Goal: Task Accomplishment & Management: Manage account settings

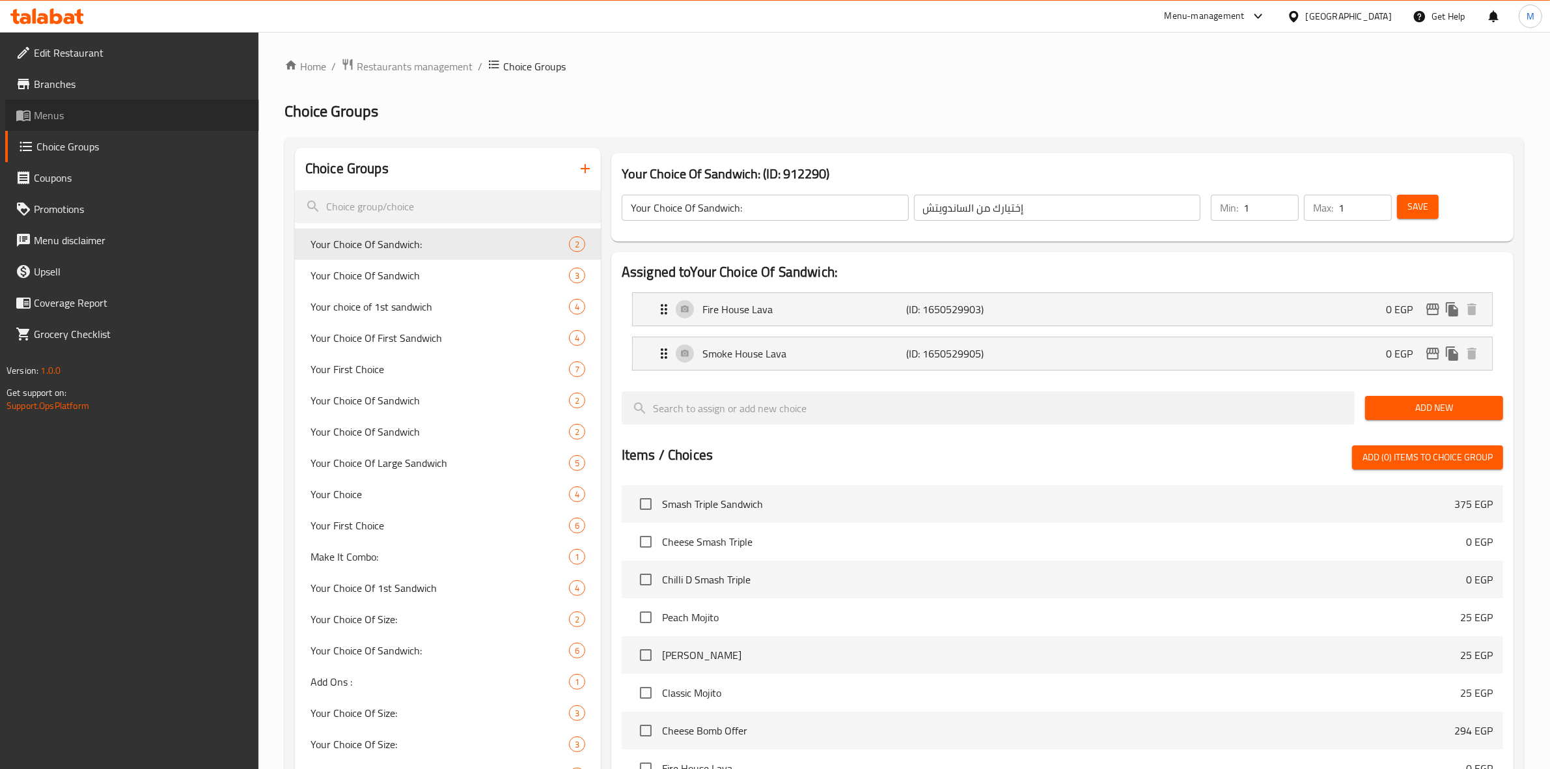
click at [70, 105] on link "Menus" at bounding box center [132, 115] width 254 height 31
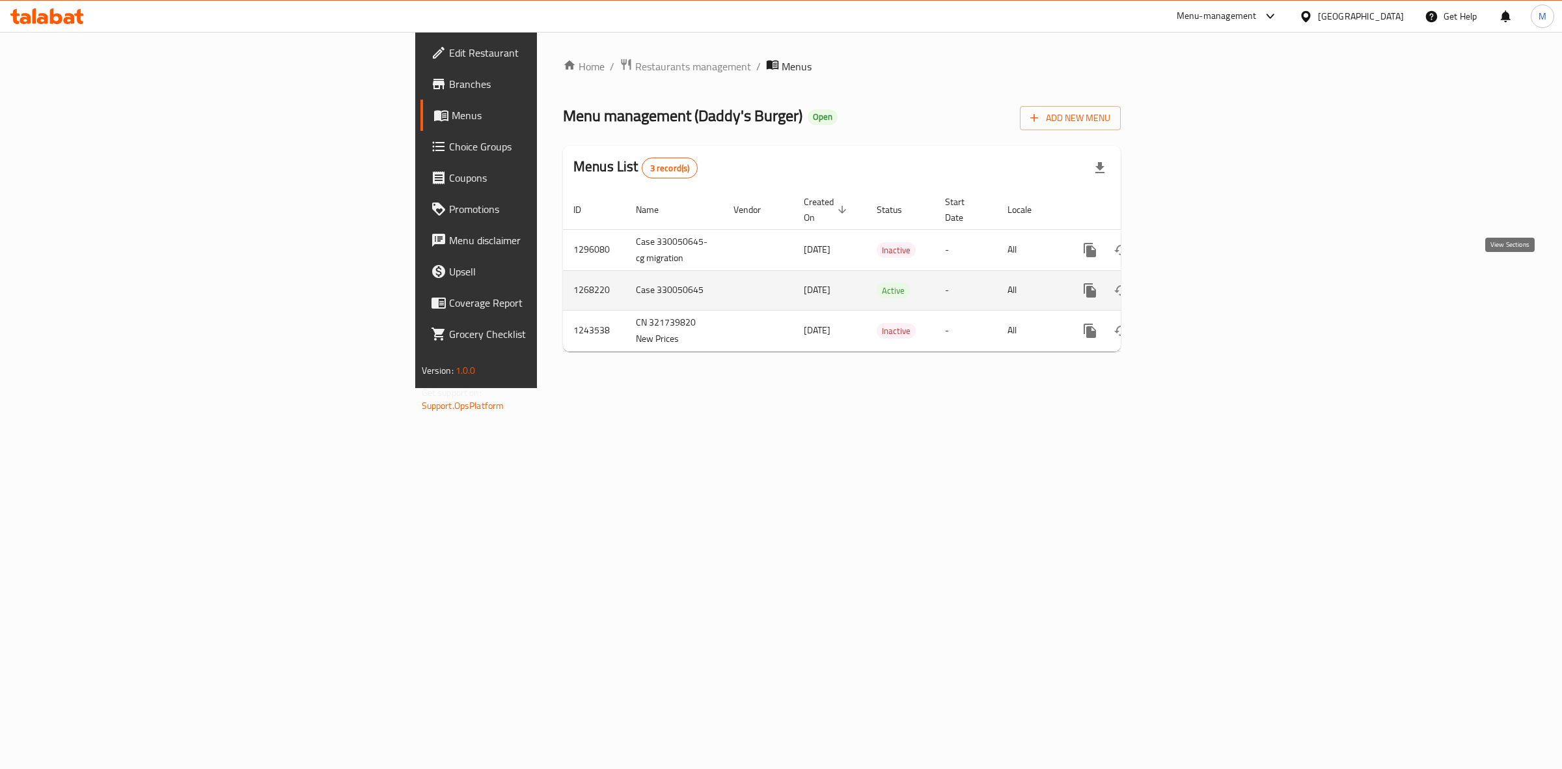
click at [1190, 284] on icon "enhanced table" at bounding box center [1184, 290] width 12 height 12
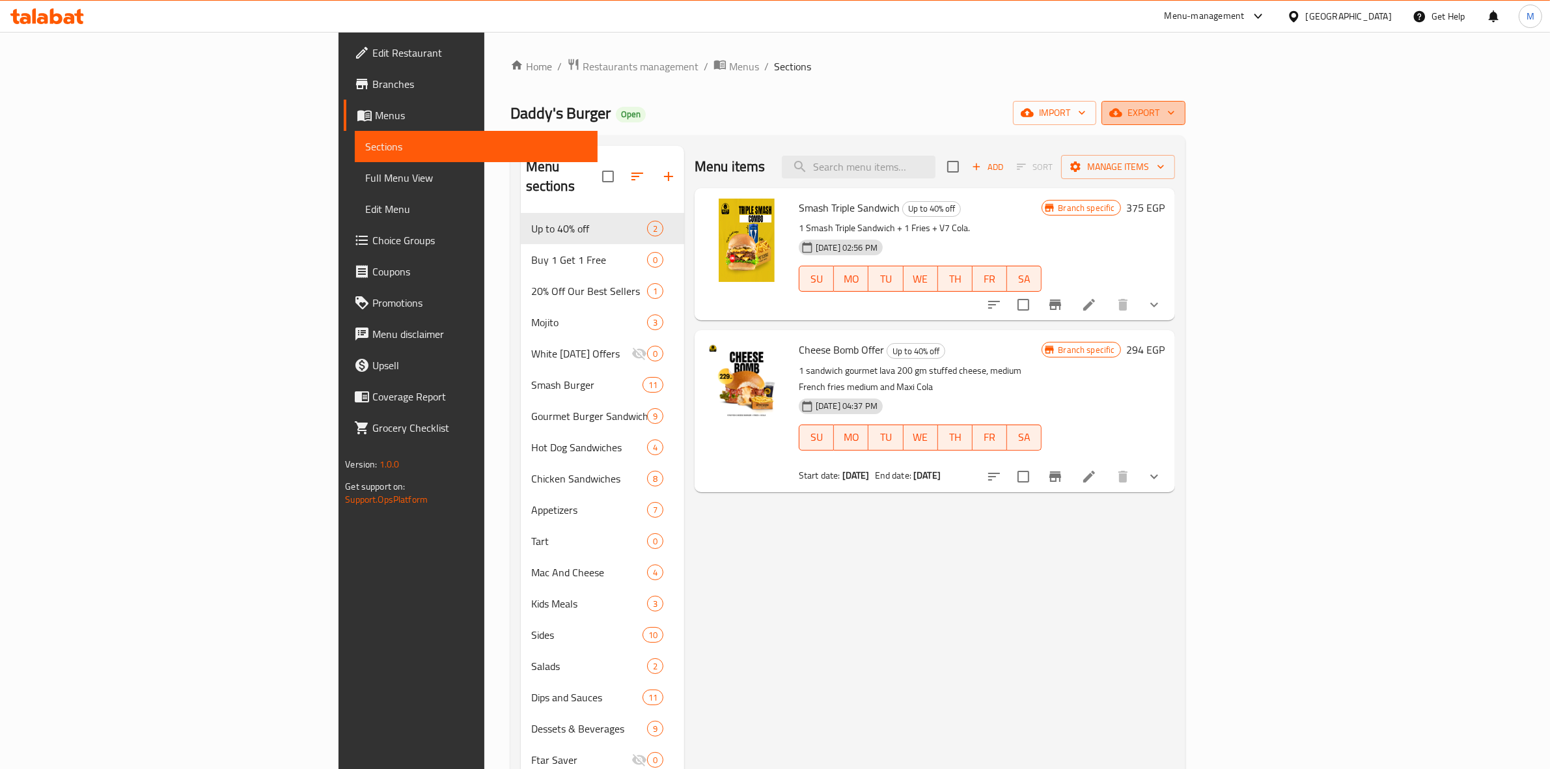
click at [1178, 118] on icon "button" at bounding box center [1171, 112] width 13 height 13
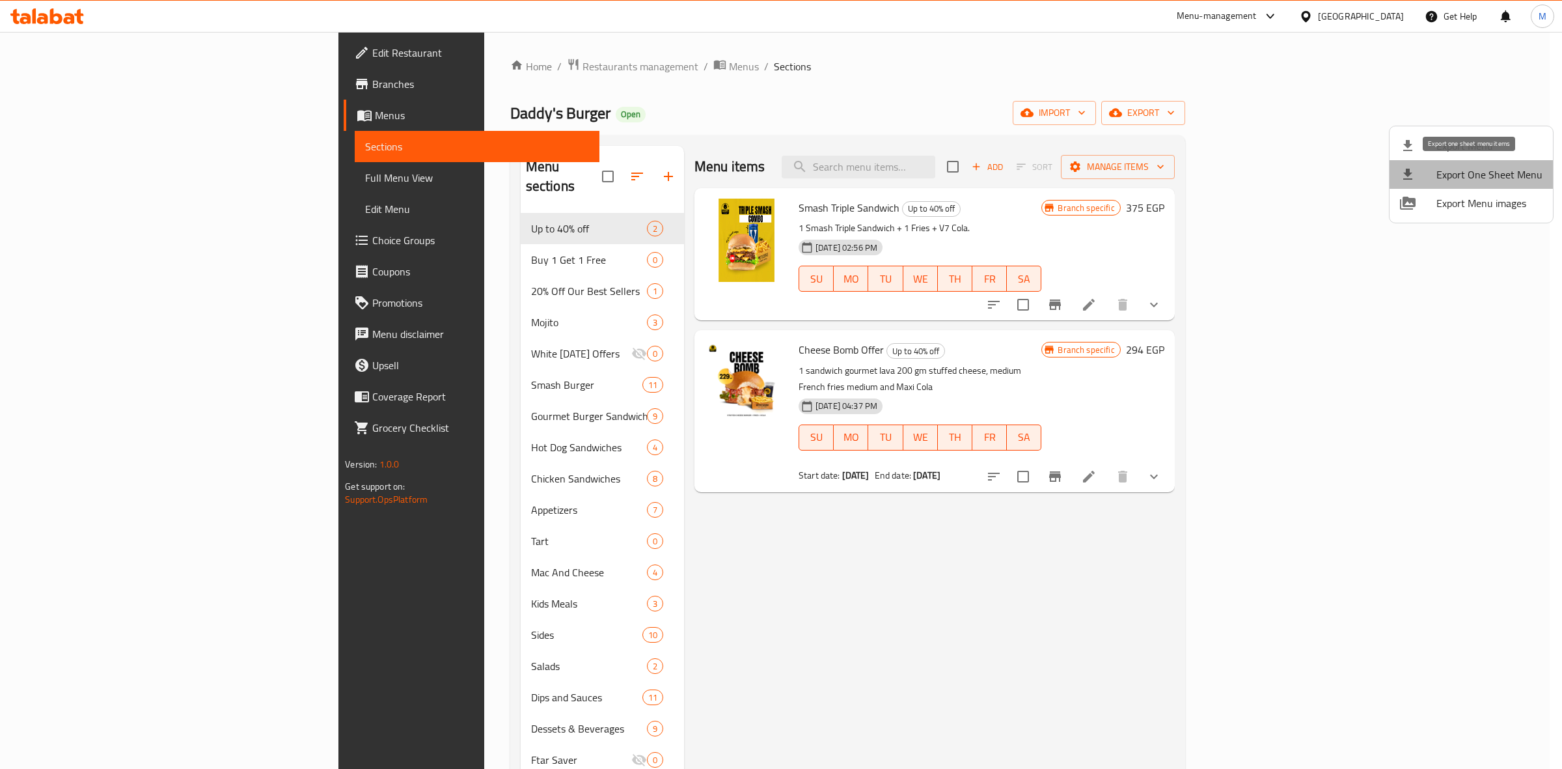
click at [1521, 171] on span "Export One Sheet Menu" at bounding box center [1490, 175] width 106 height 16
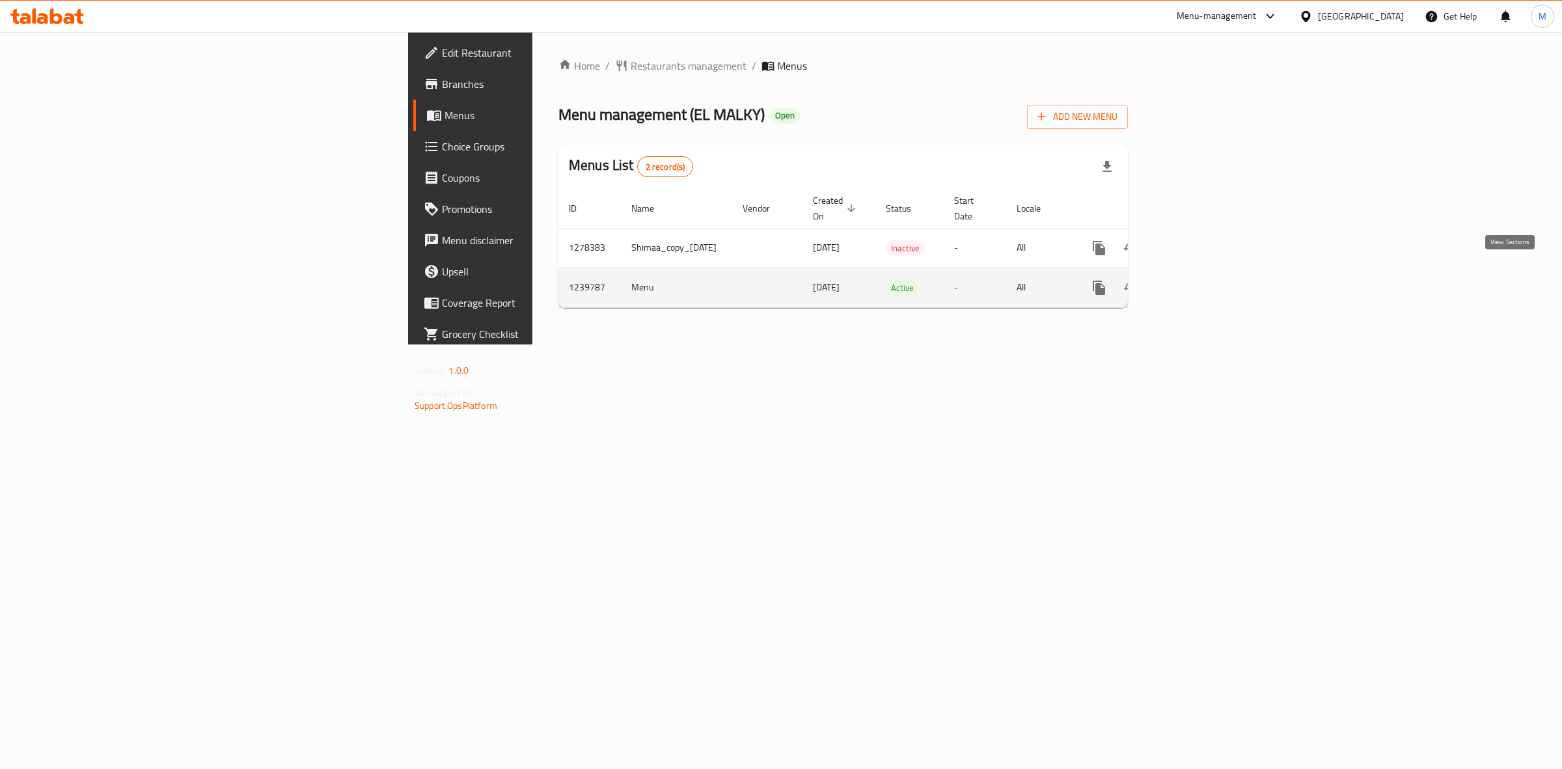
click at [1209, 277] on link "enhanced table" at bounding box center [1193, 287] width 31 height 31
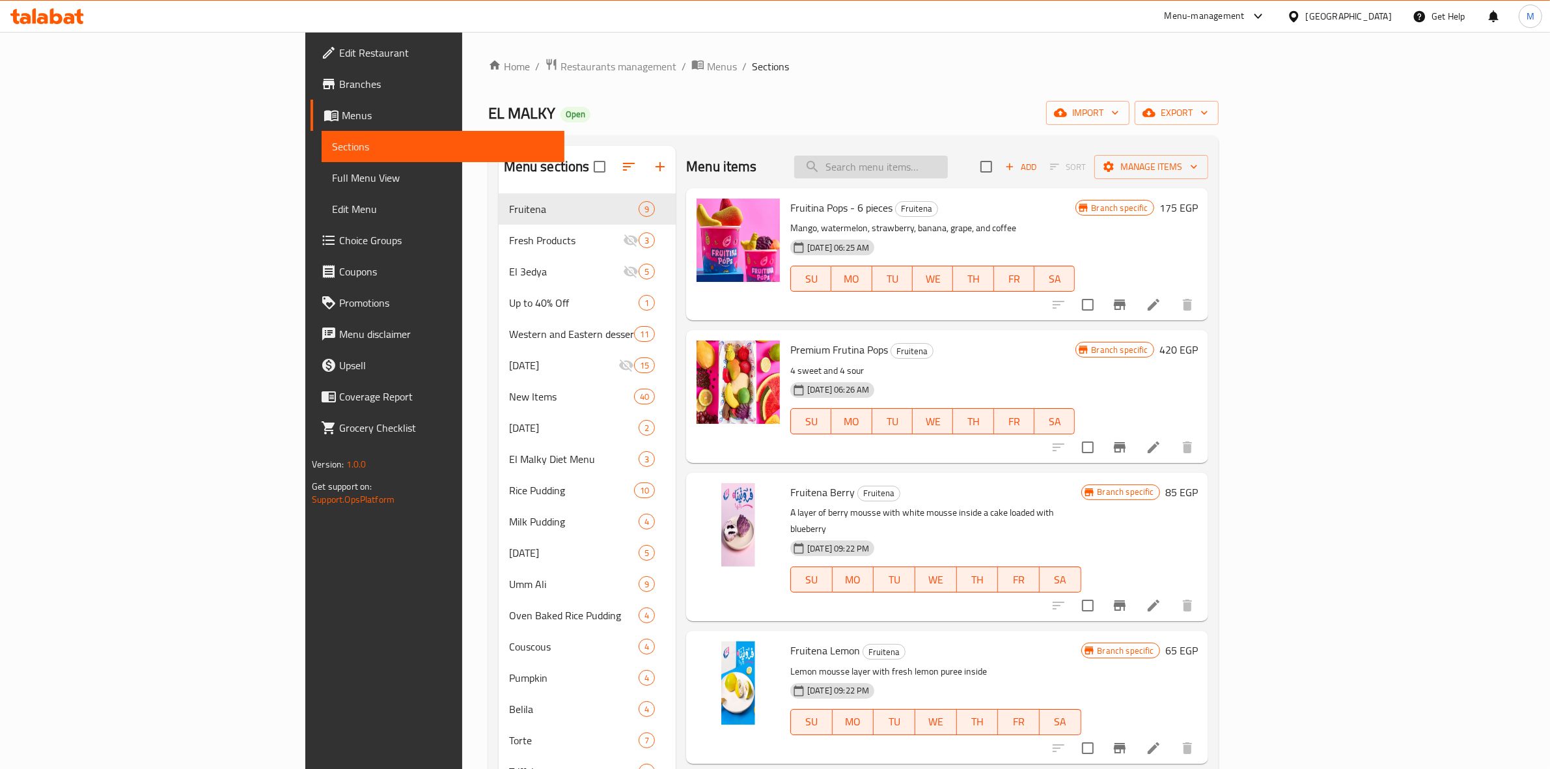
click at [948, 167] on input "search" at bounding box center [871, 167] width 154 height 23
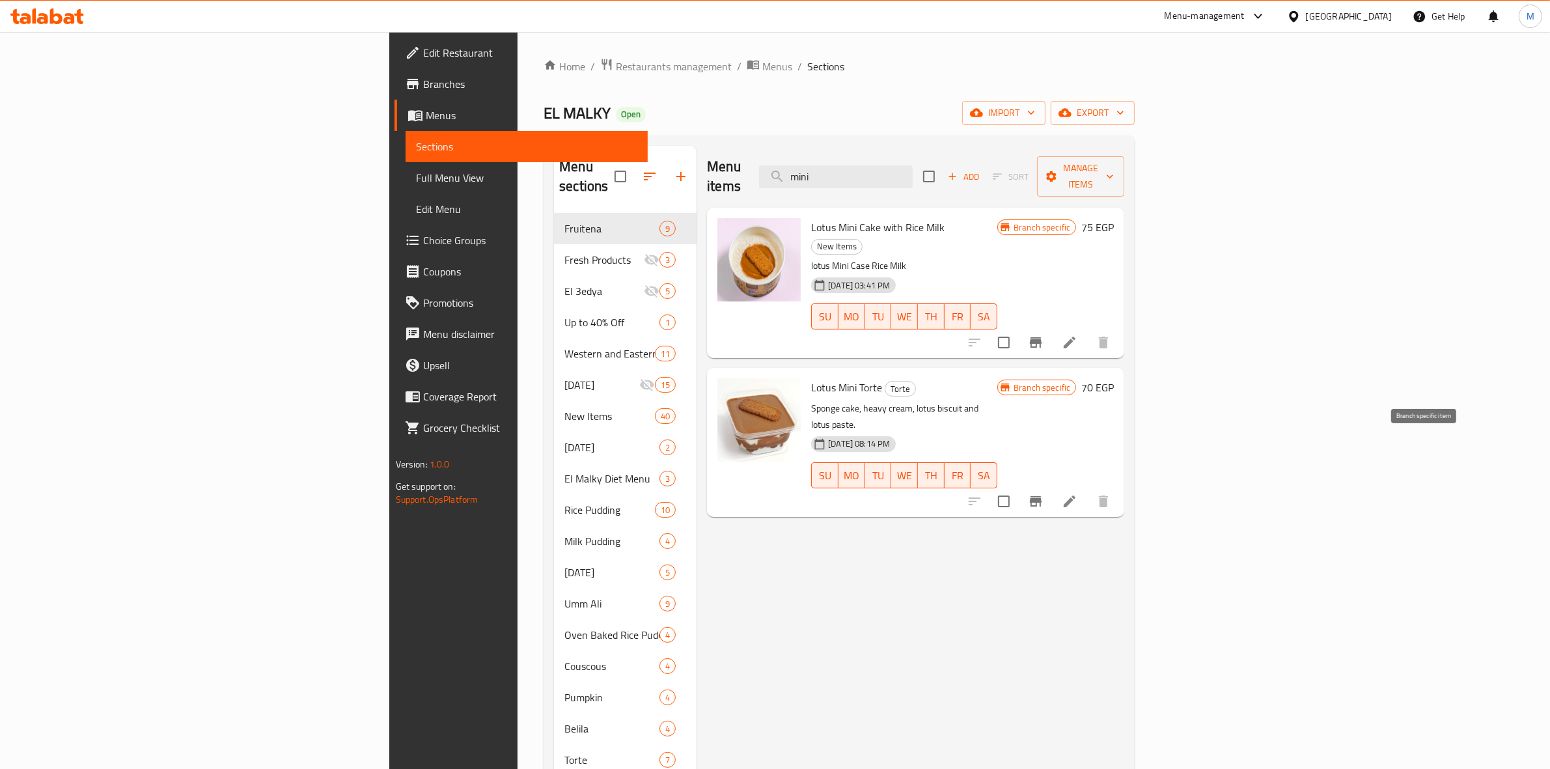
type input "mini"
click at [1043, 493] on icon "Branch-specific-item" at bounding box center [1036, 501] width 16 height 16
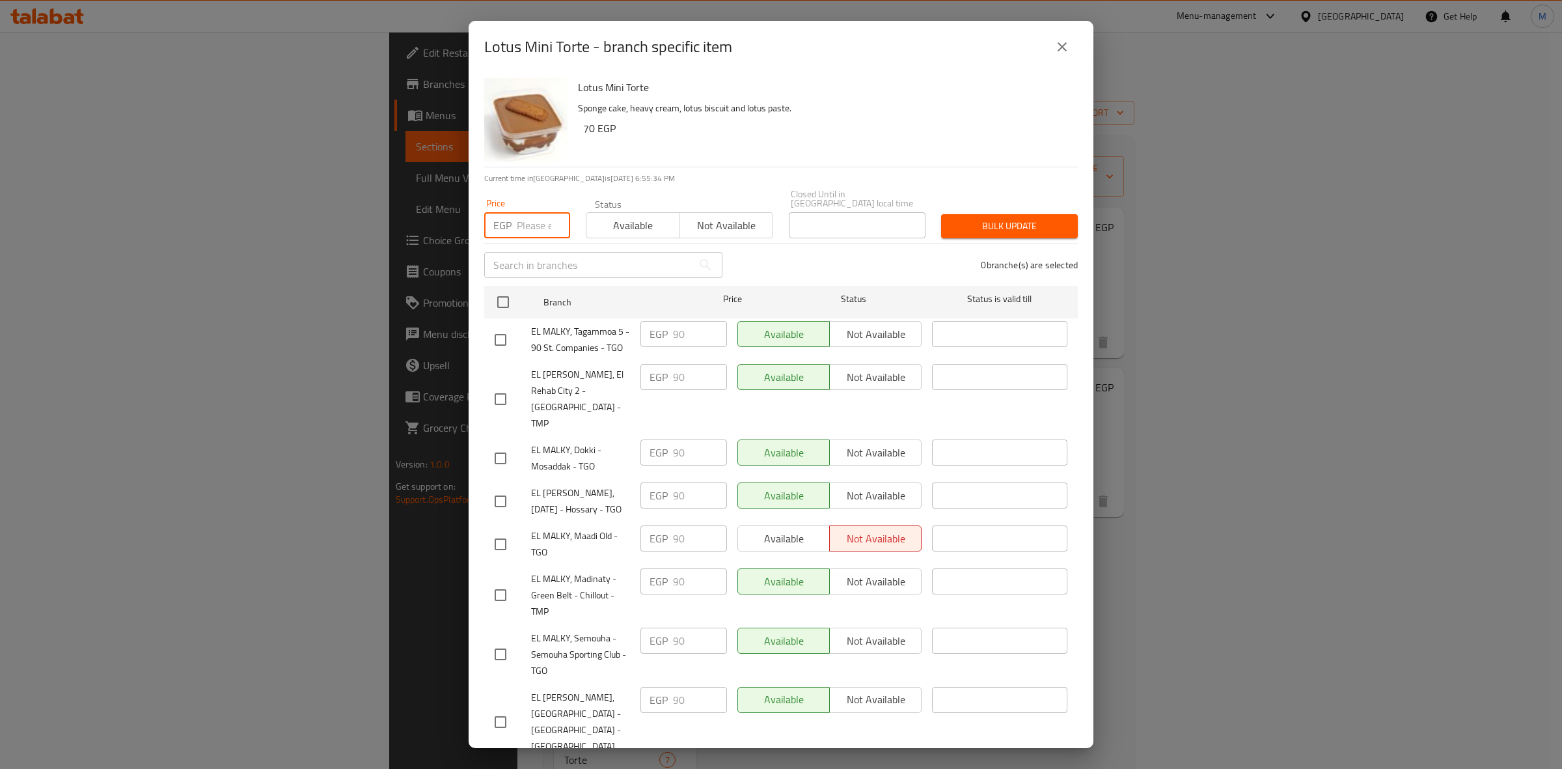
click at [531, 219] on input "number" at bounding box center [543, 225] width 53 height 26
type input "85"
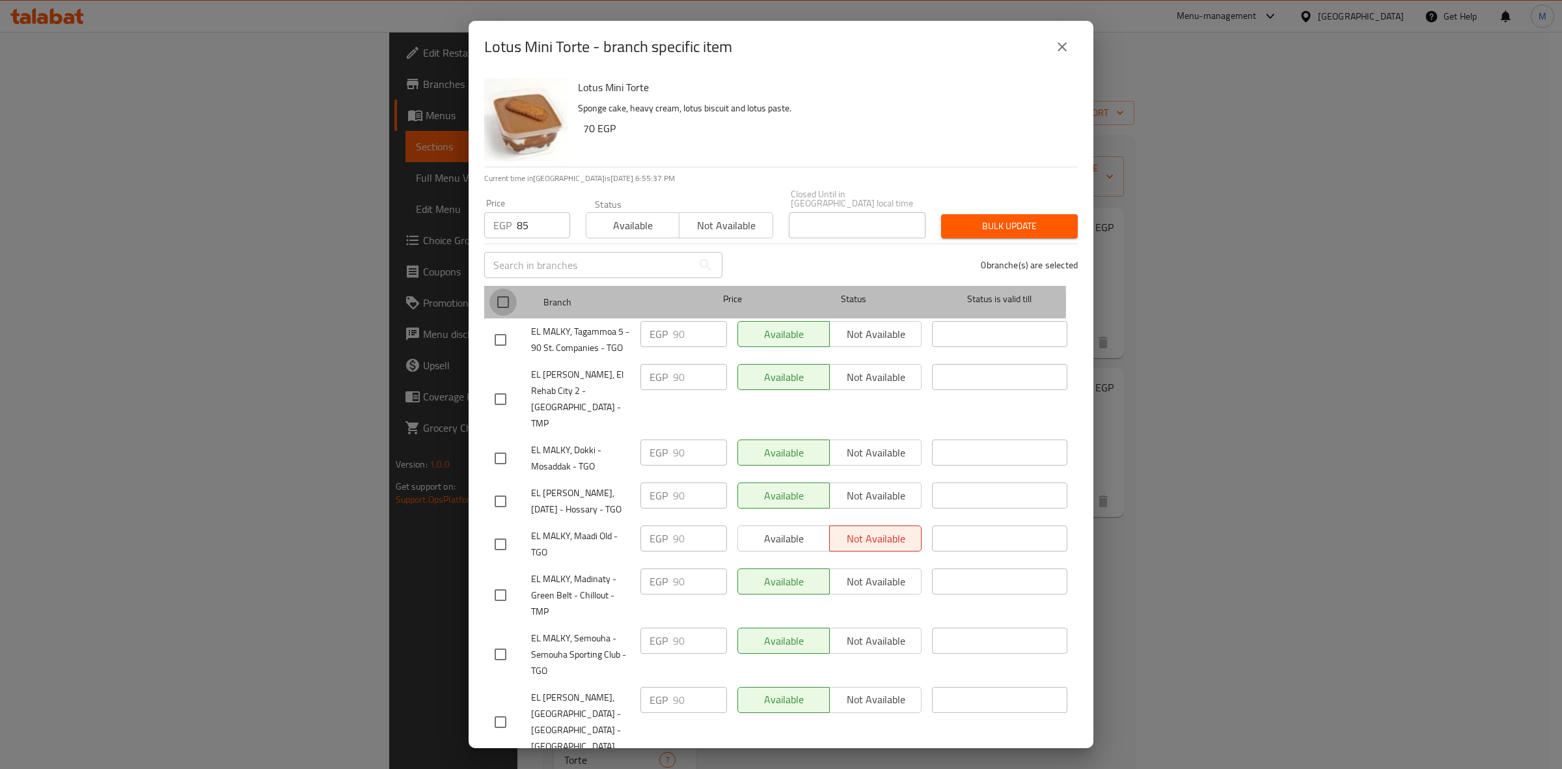
click at [501, 294] on input "checkbox" at bounding box center [503, 301] width 27 height 27
checkbox input "true"
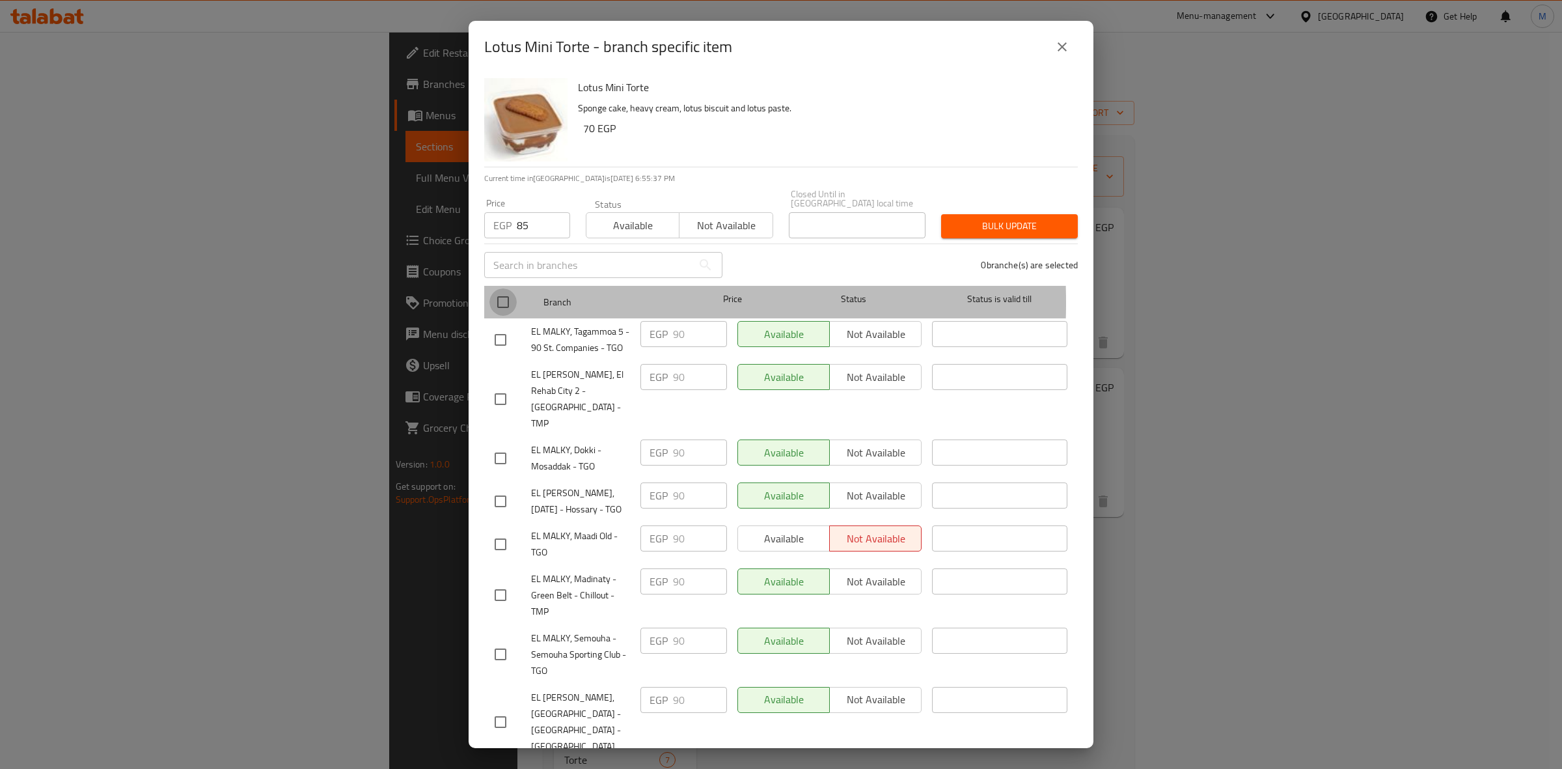
checkbox input "true"
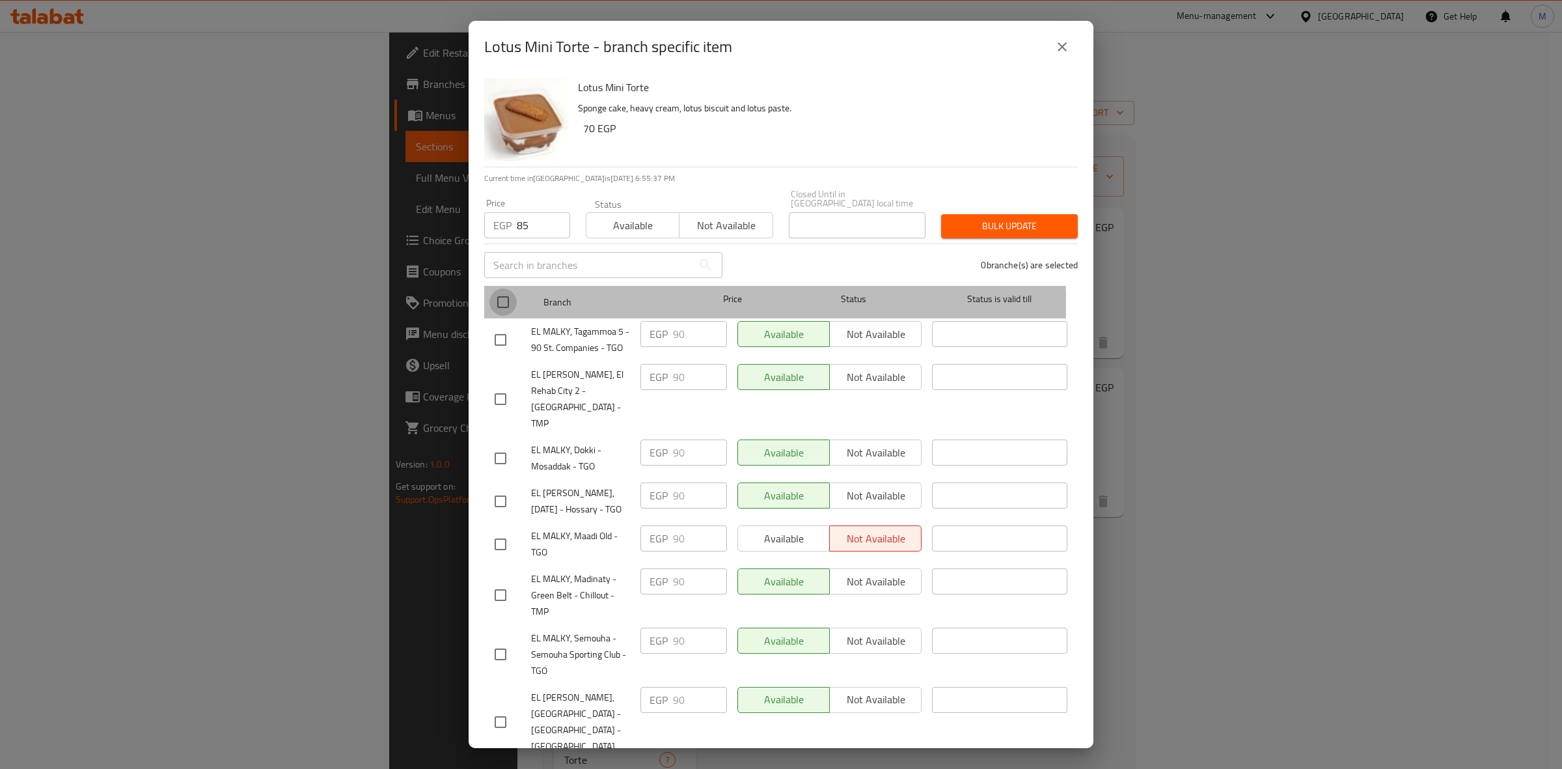
checkbox input "true"
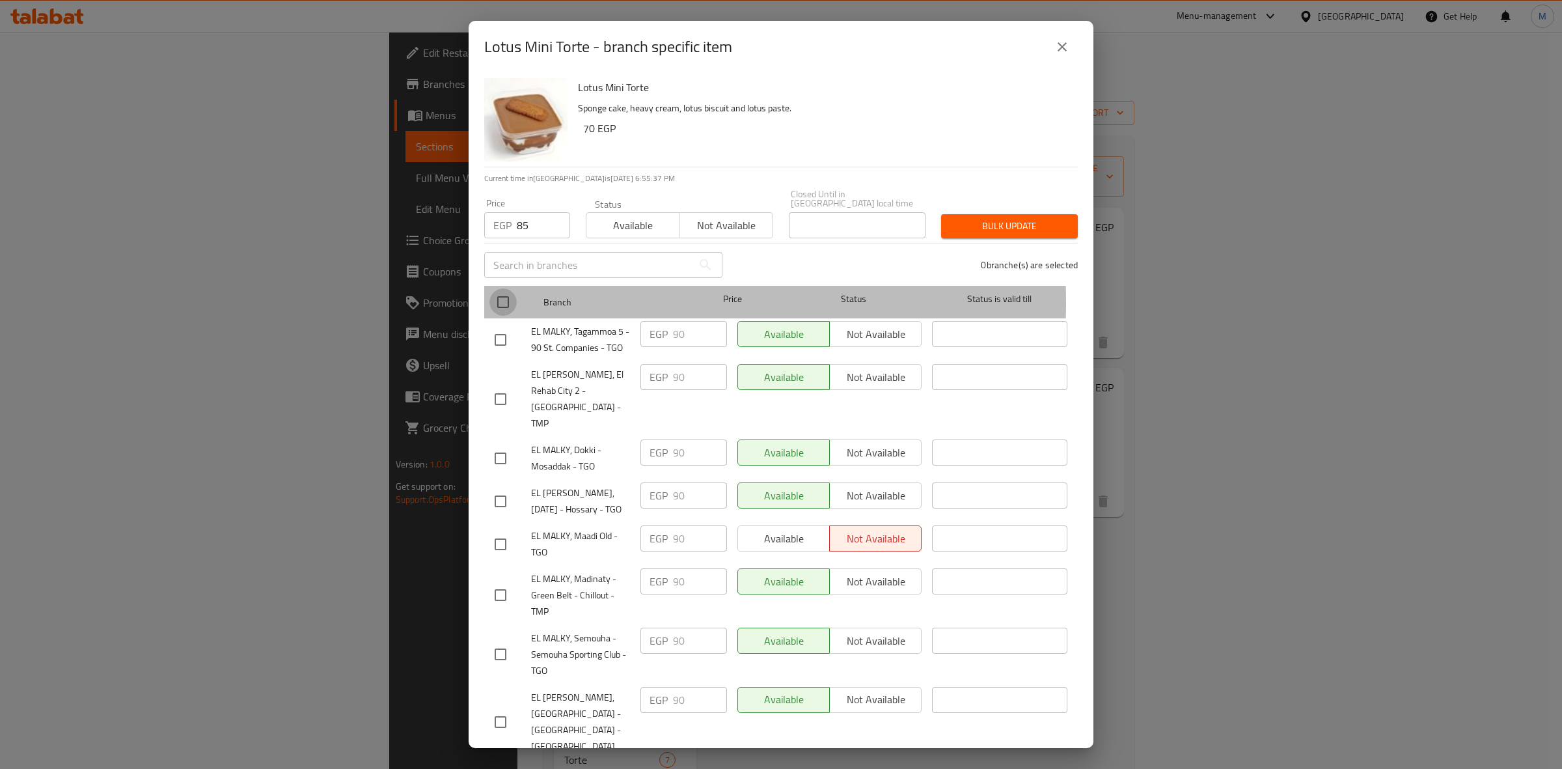
checkbox input "true"
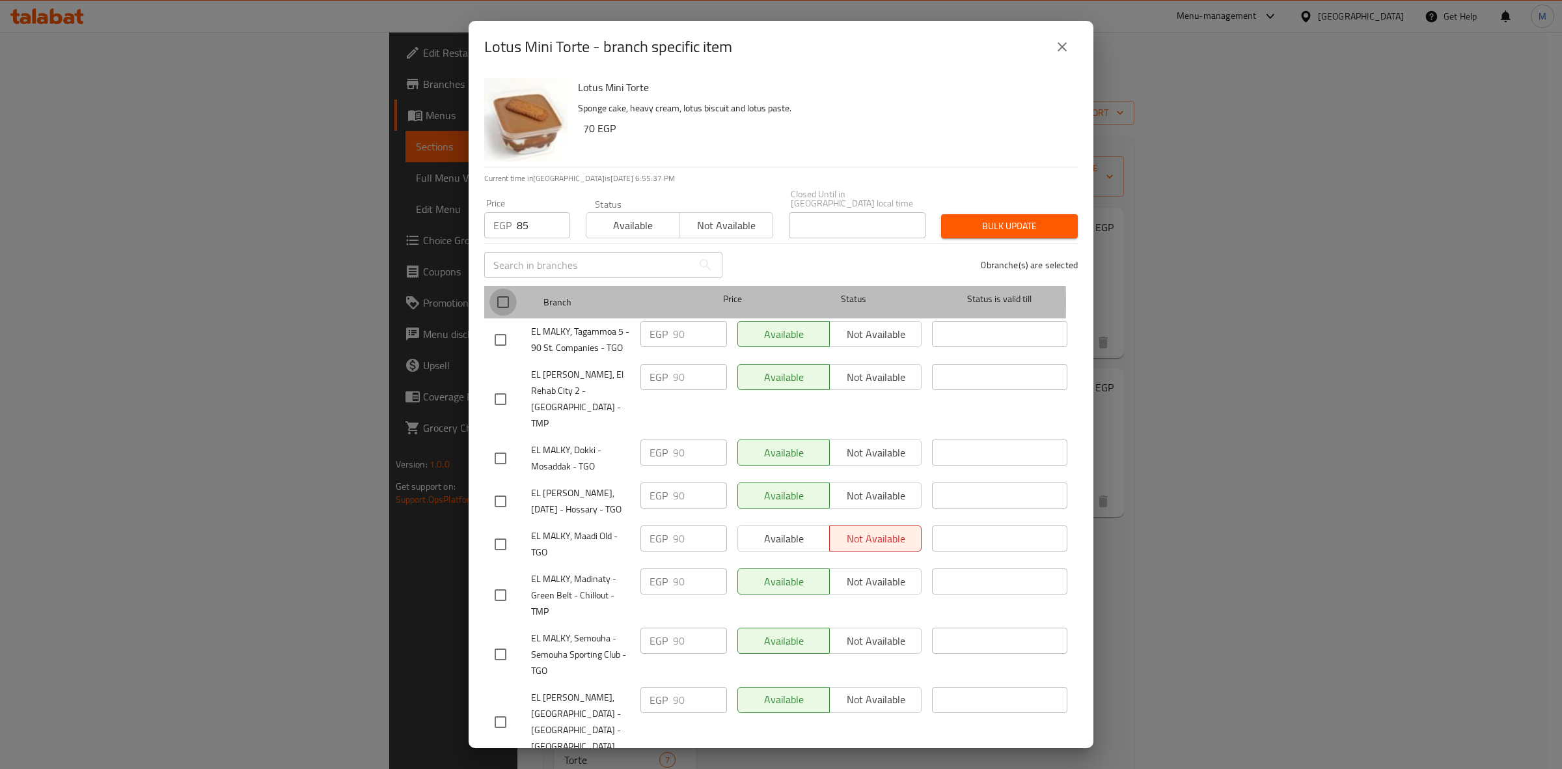
checkbox input "true"
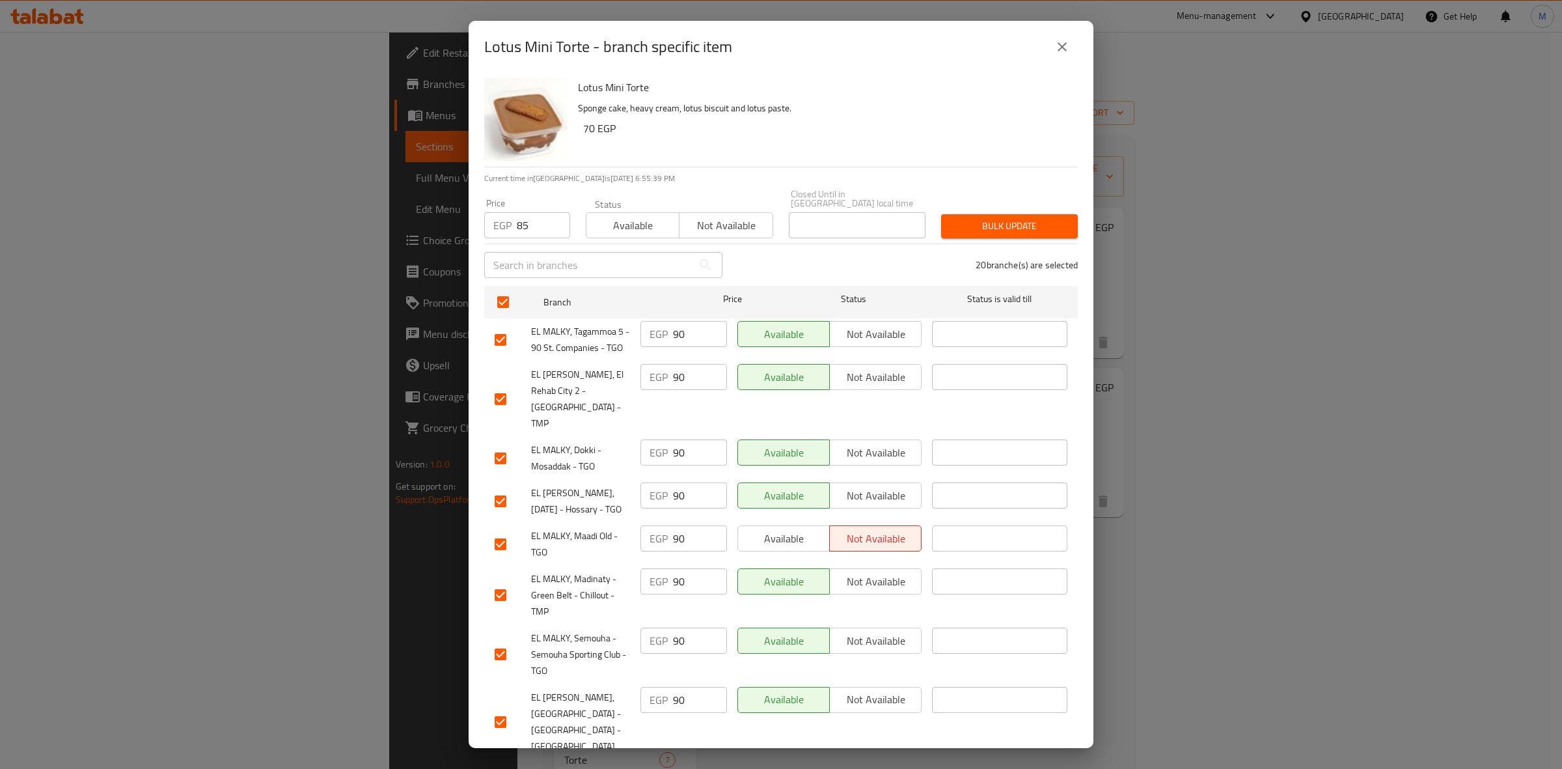
click at [1017, 218] on span "Bulk update" at bounding box center [1010, 226] width 116 height 16
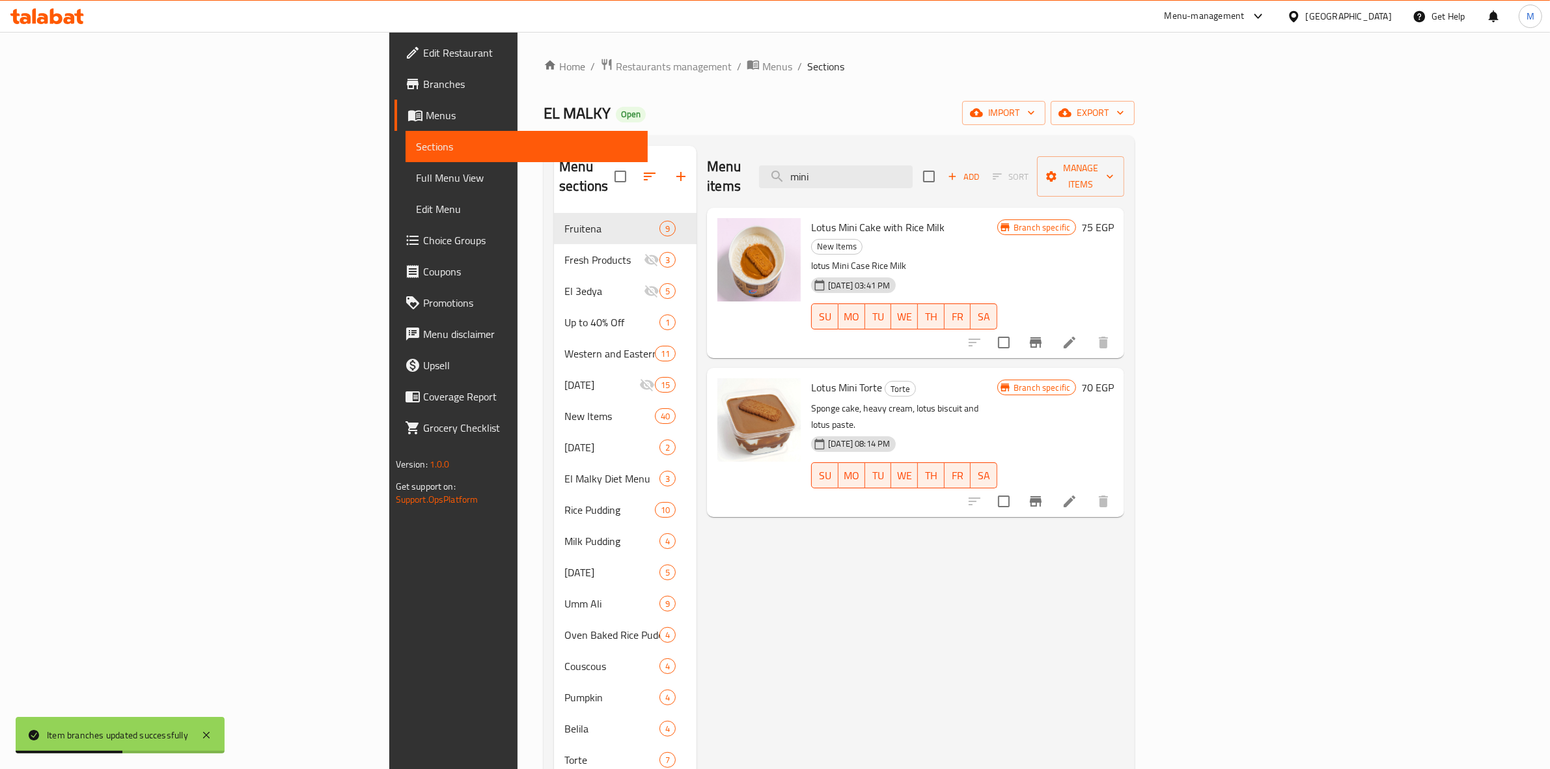
scroll to position [277, 0]
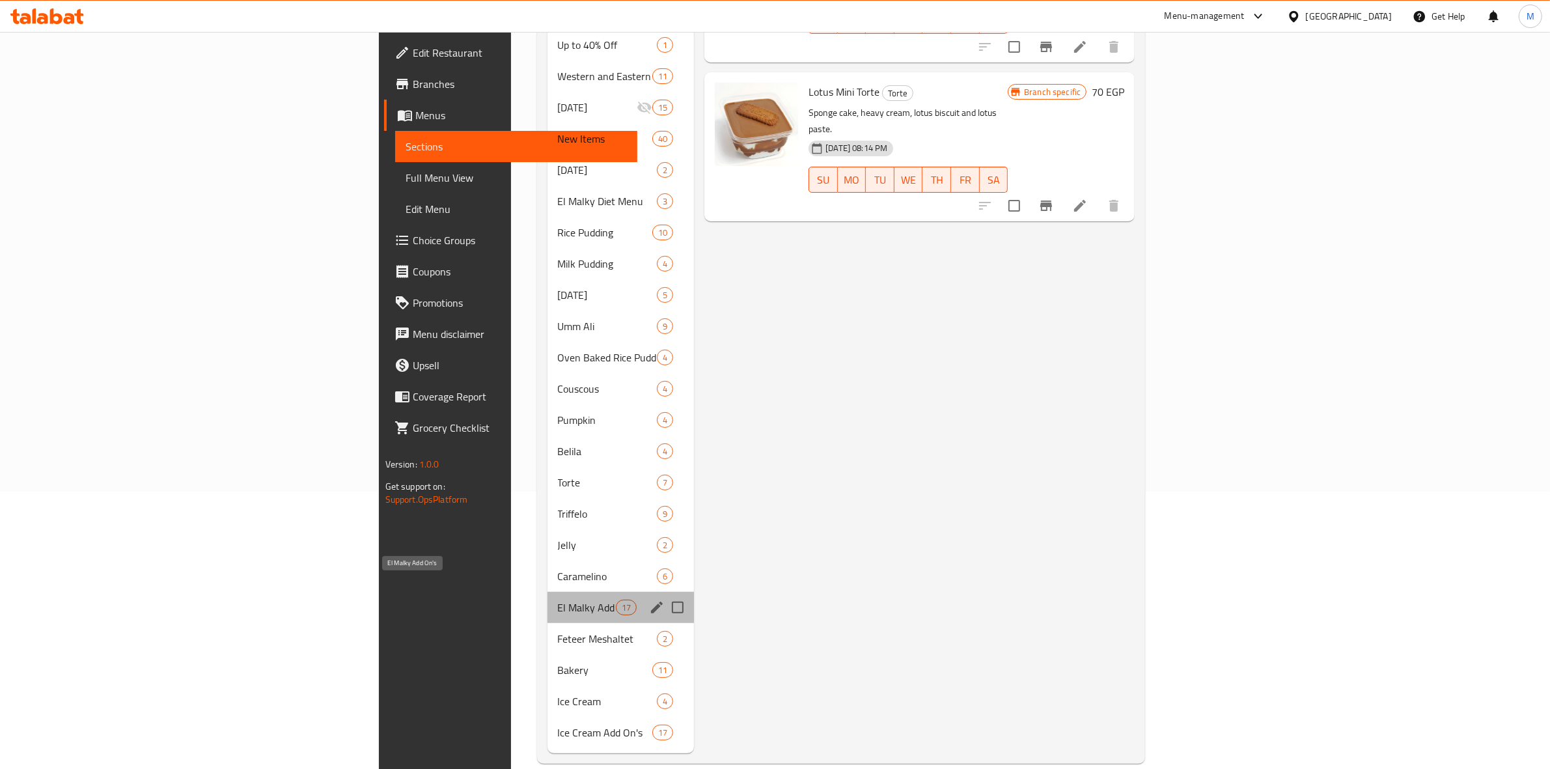
click at [558, 600] on span "El Malky Add On's" at bounding box center [587, 608] width 58 height 16
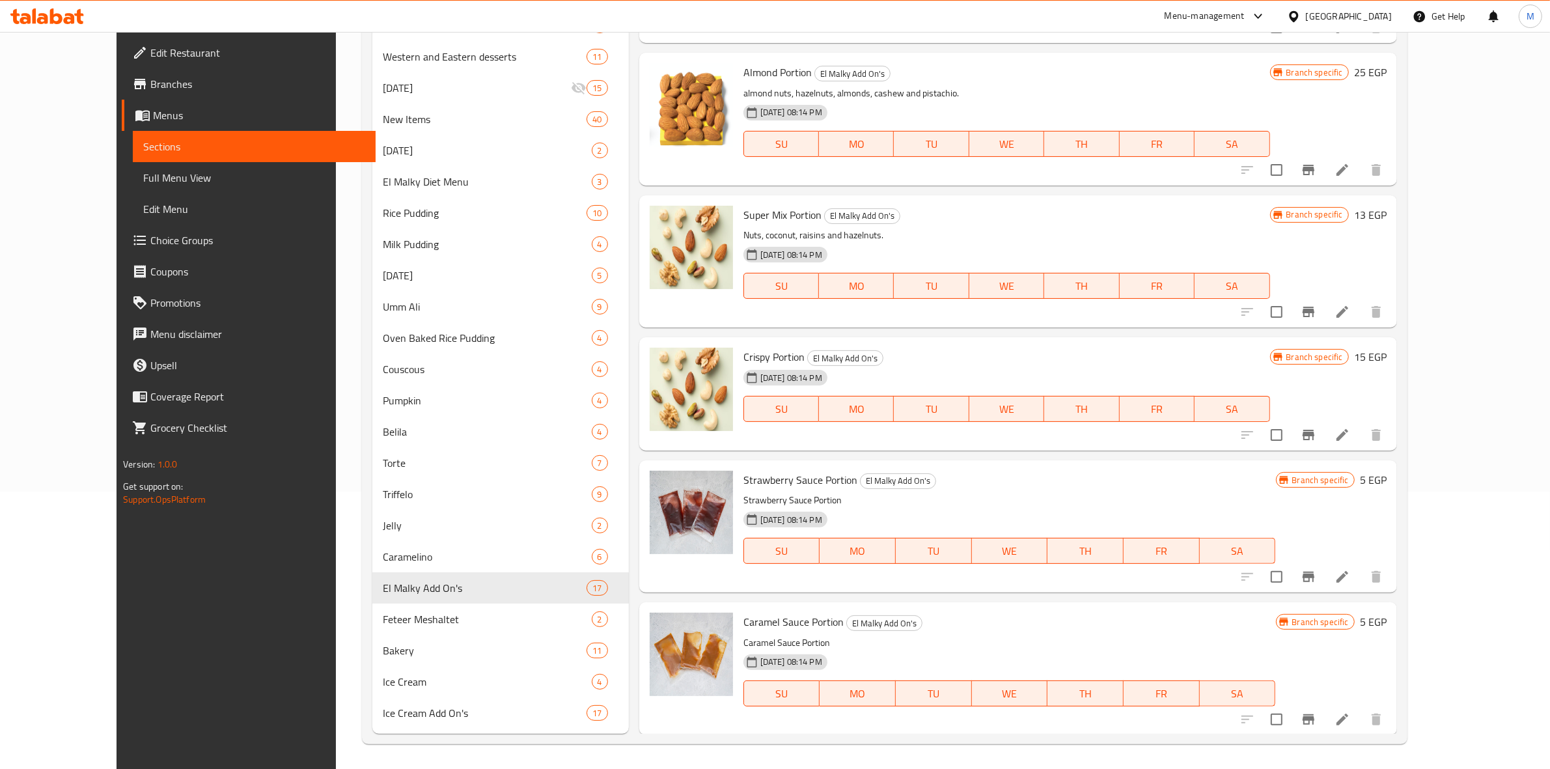
drag, startPoint x: 1546, startPoint y: 447, endPoint x: 1561, endPoint y: 389, distance: 60.5
click at [1550, 389] on html "​ Menu-management [GEOGRAPHIC_DATA] Get Help M Edit Restaurant Branches Menus S…" at bounding box center [775, 107] width 1550 height 769
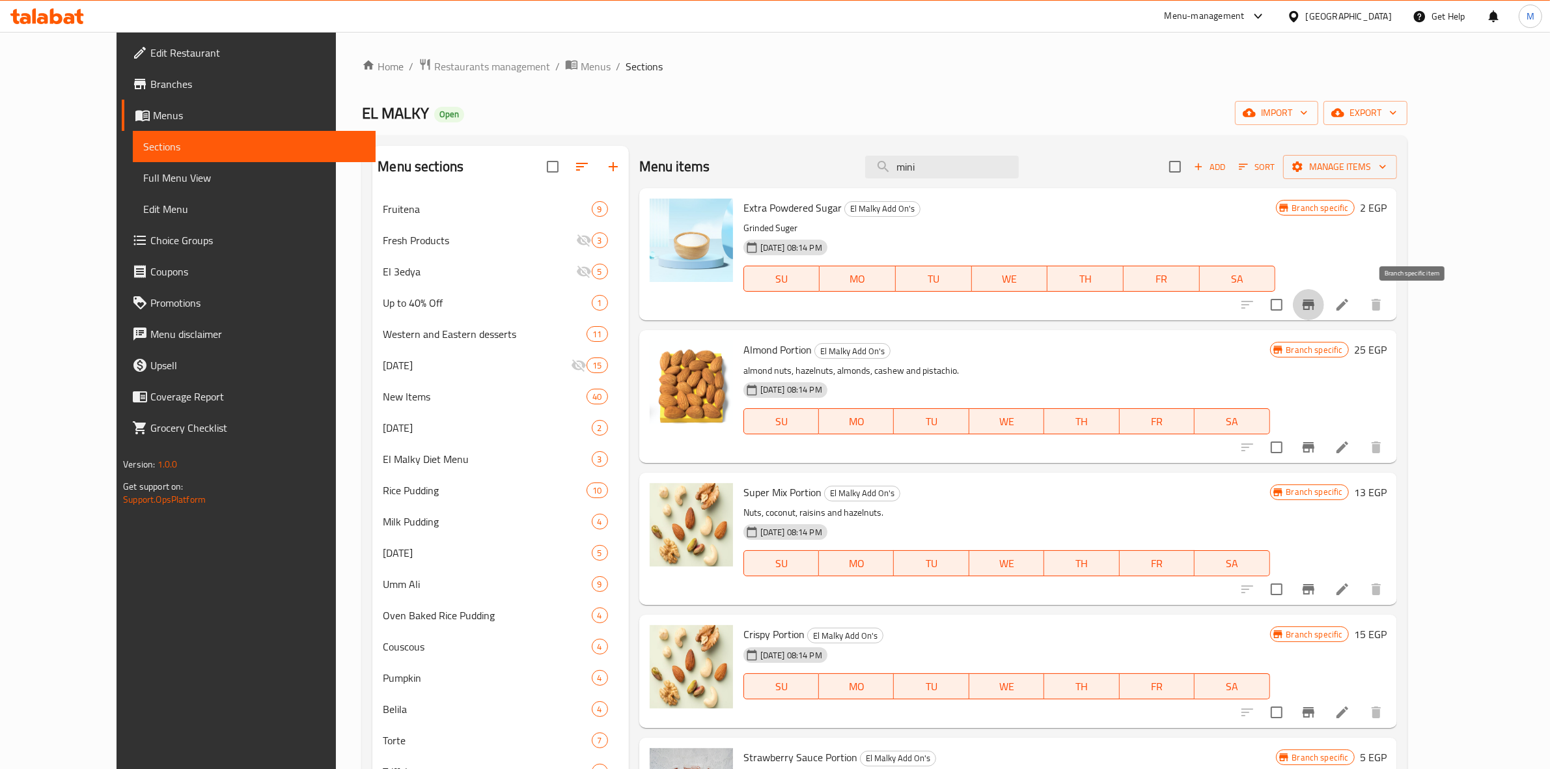
click at [1314, 304] on icon "Branch-specific-item" at bounding box center [1309, 304] width 12 height 10
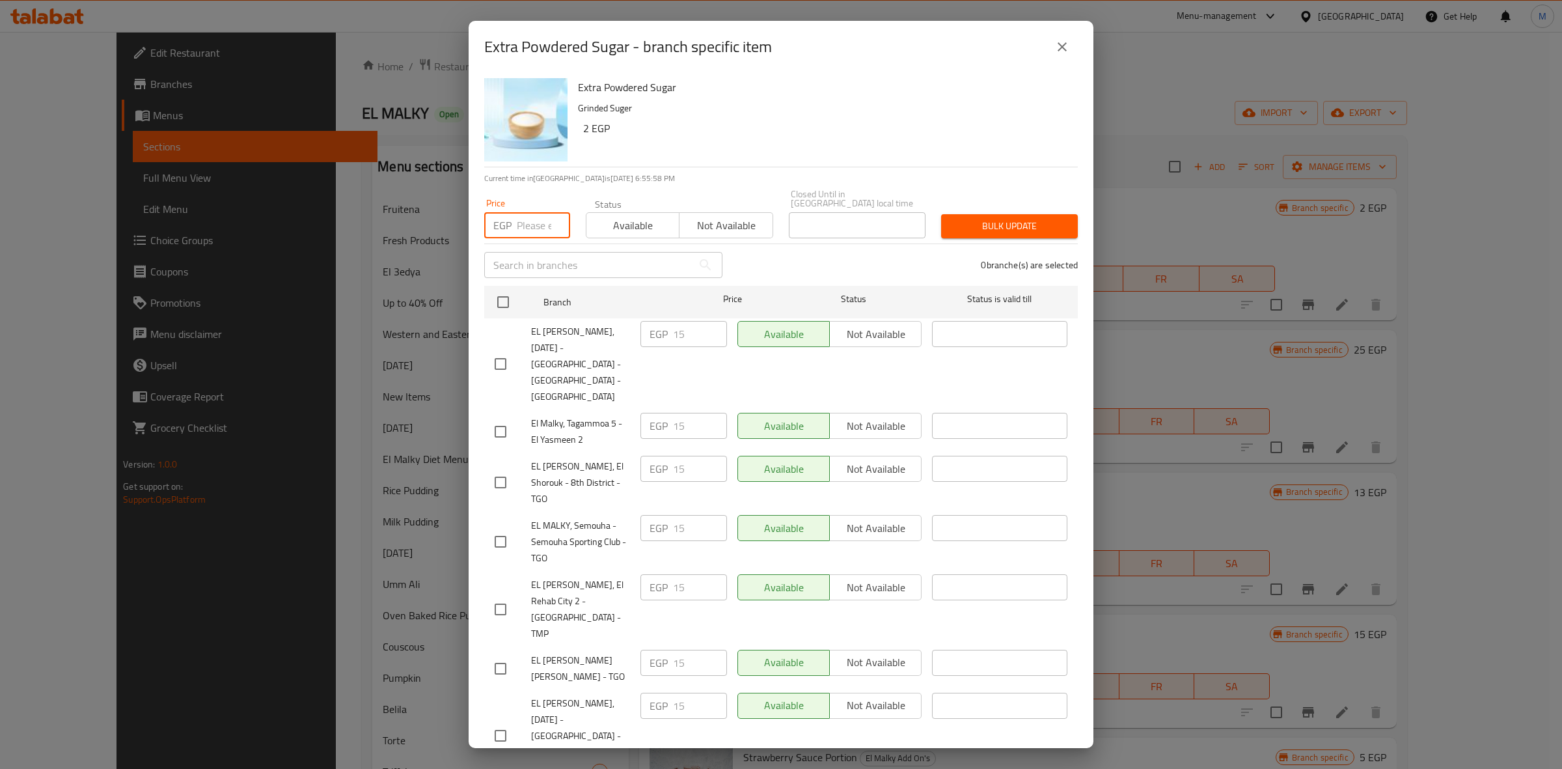
click at [525, 219] on input "number" at bounding box center [543, 225] width 53 height 26
type input "10"
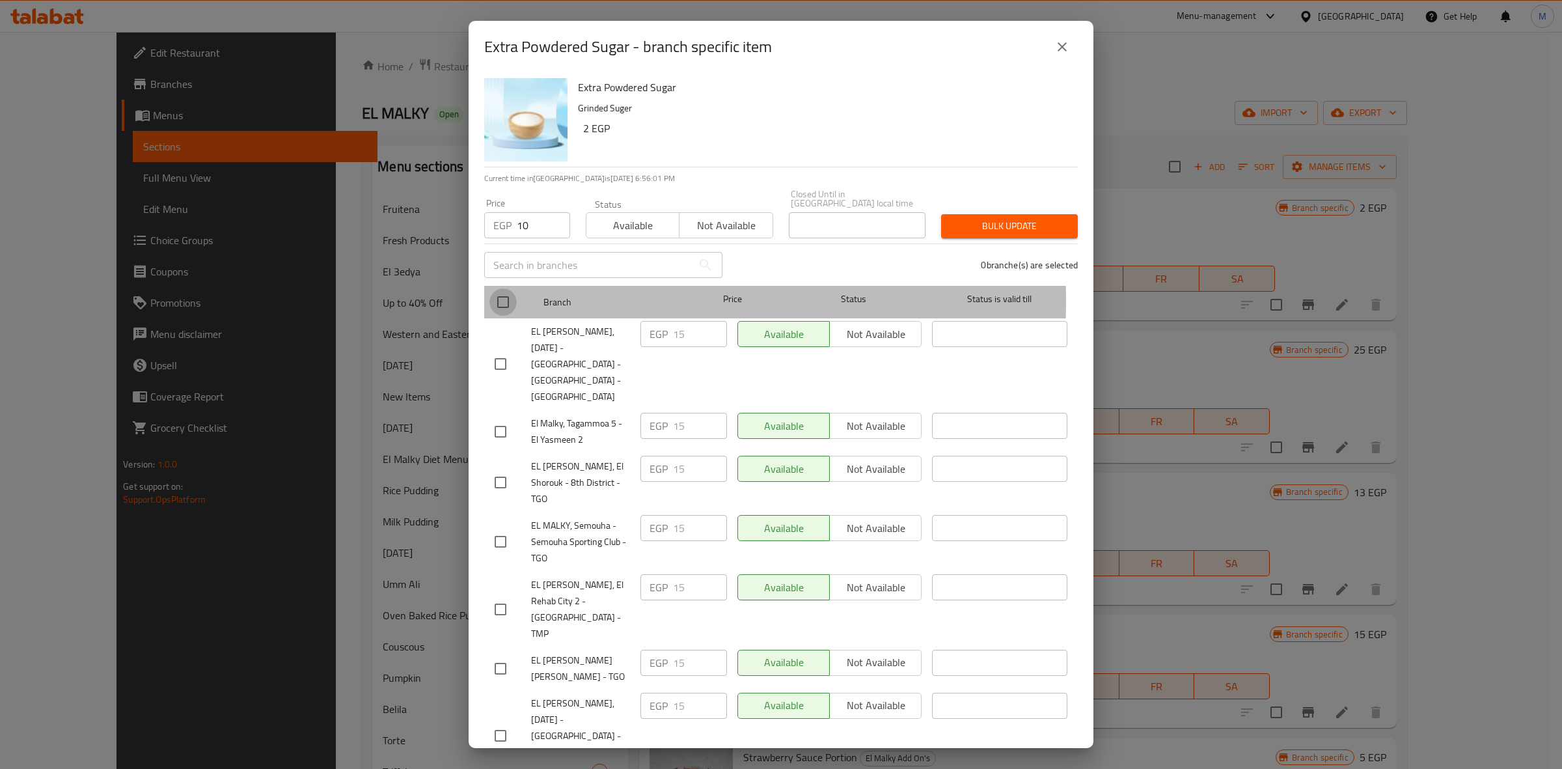
click at [505, 292] on input "checkbox" at bounding box center [503, 301] width 27 height 27
checkbox input "true"
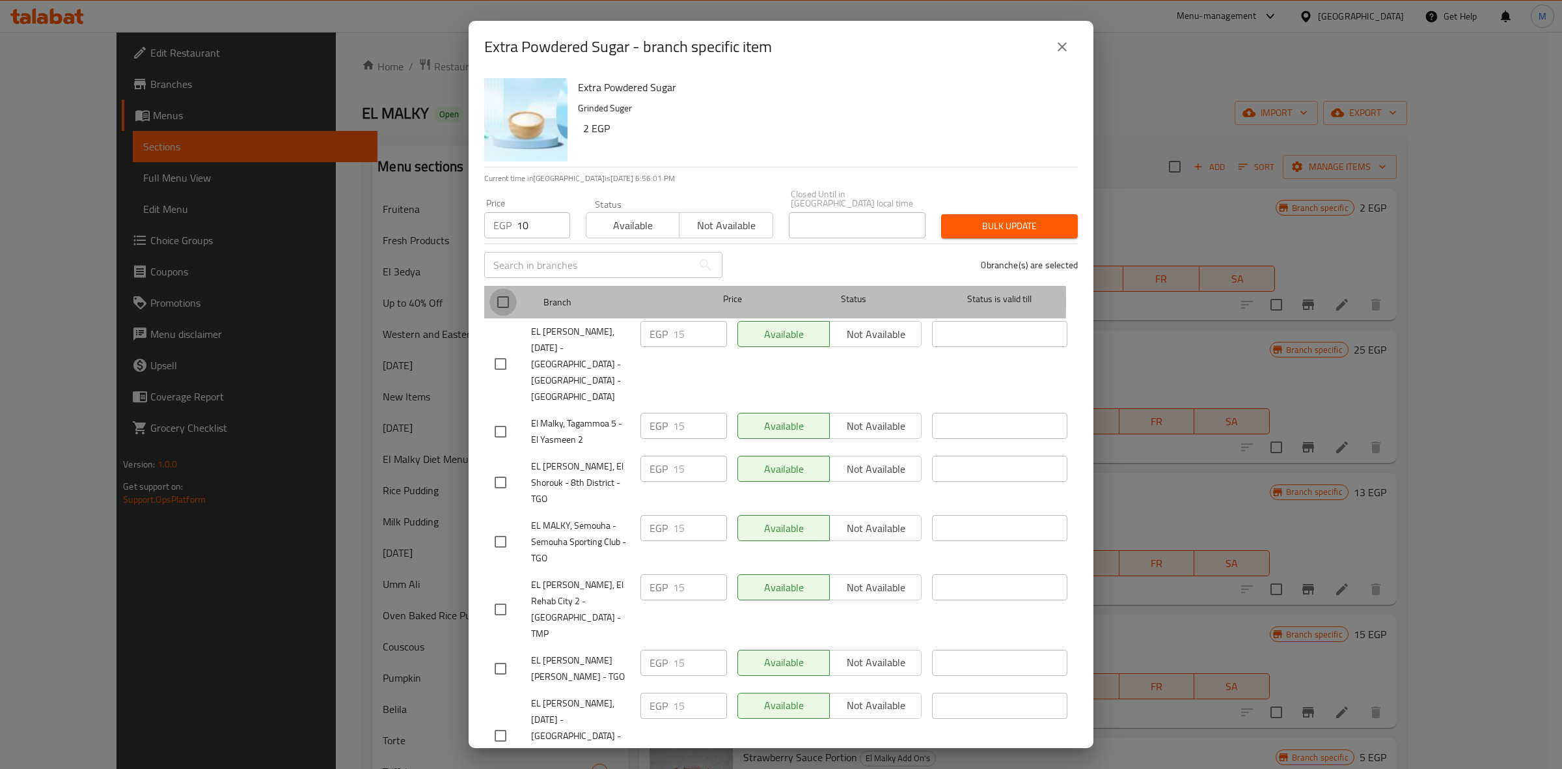
checkbox input "true"
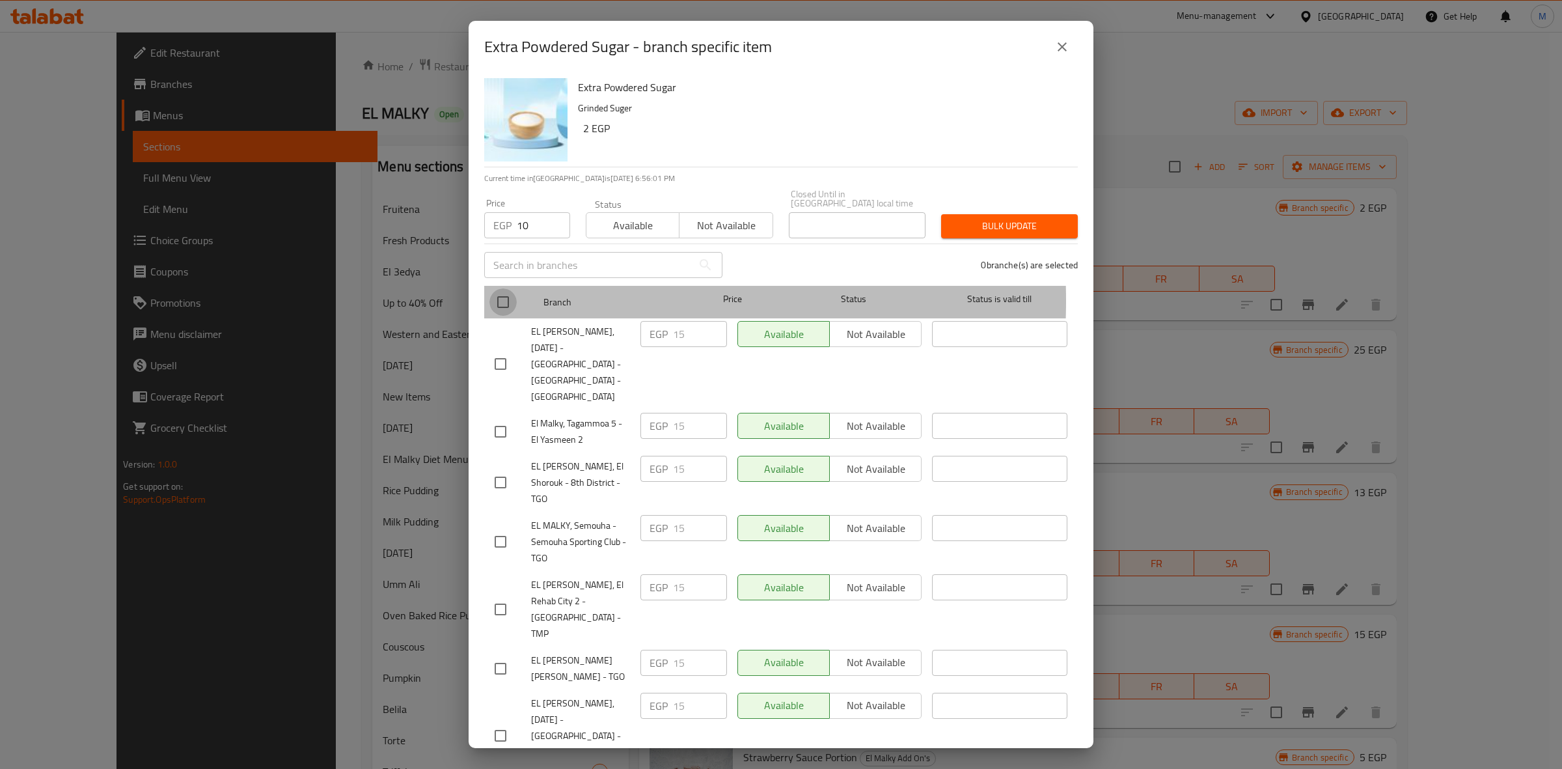
checkbox input "true"
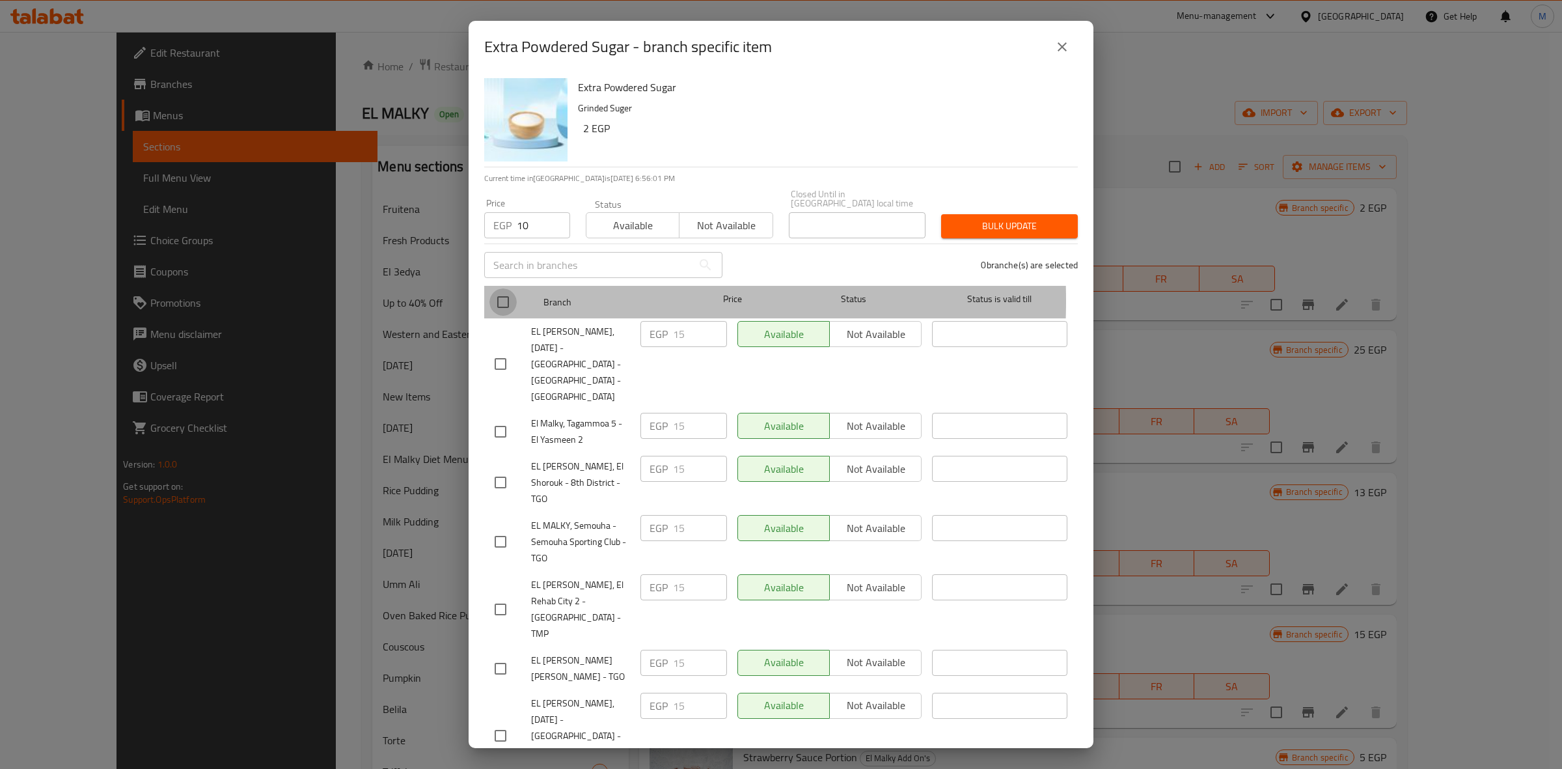
checkbox input "true"
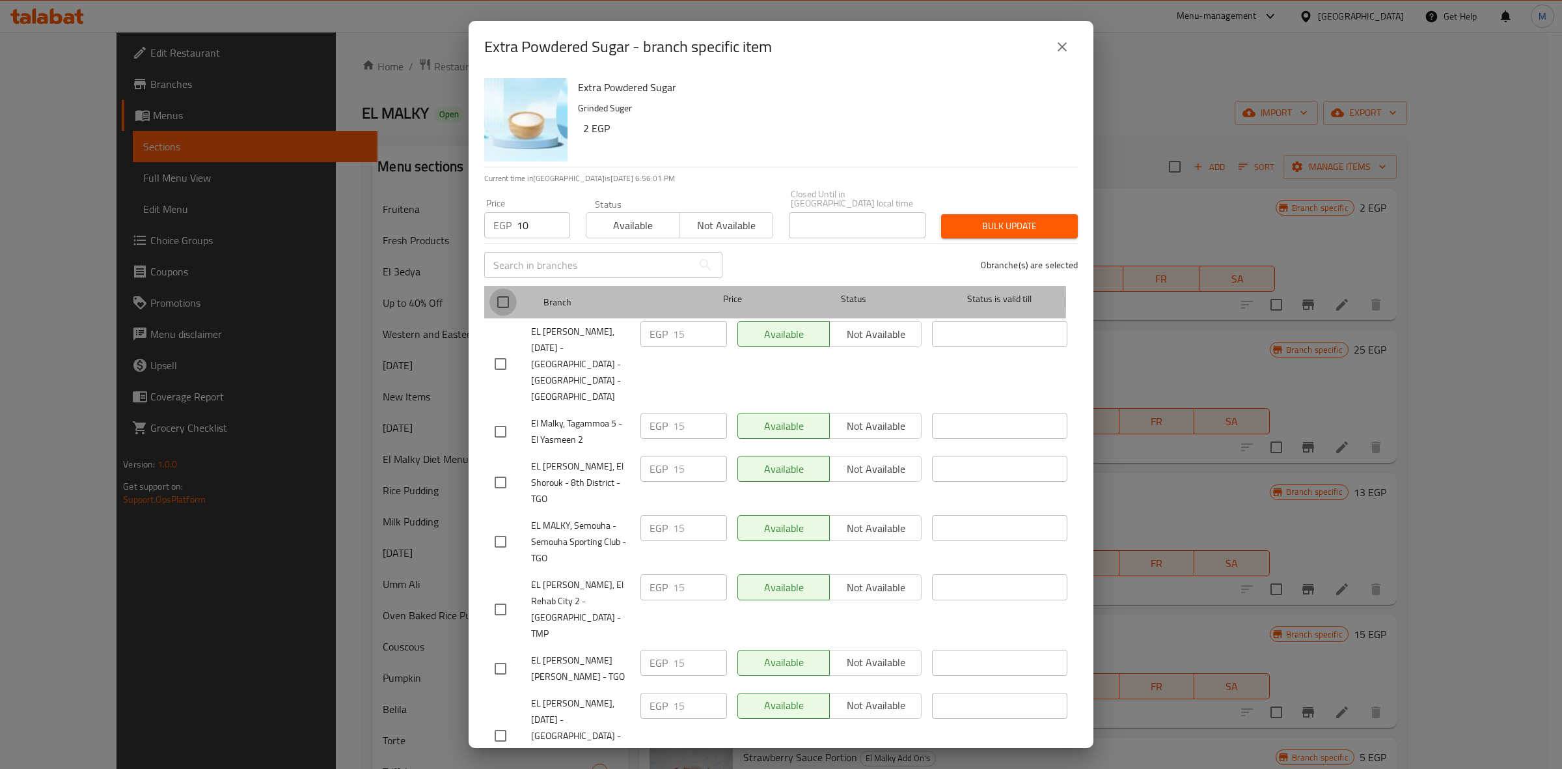
checkbox input "true"
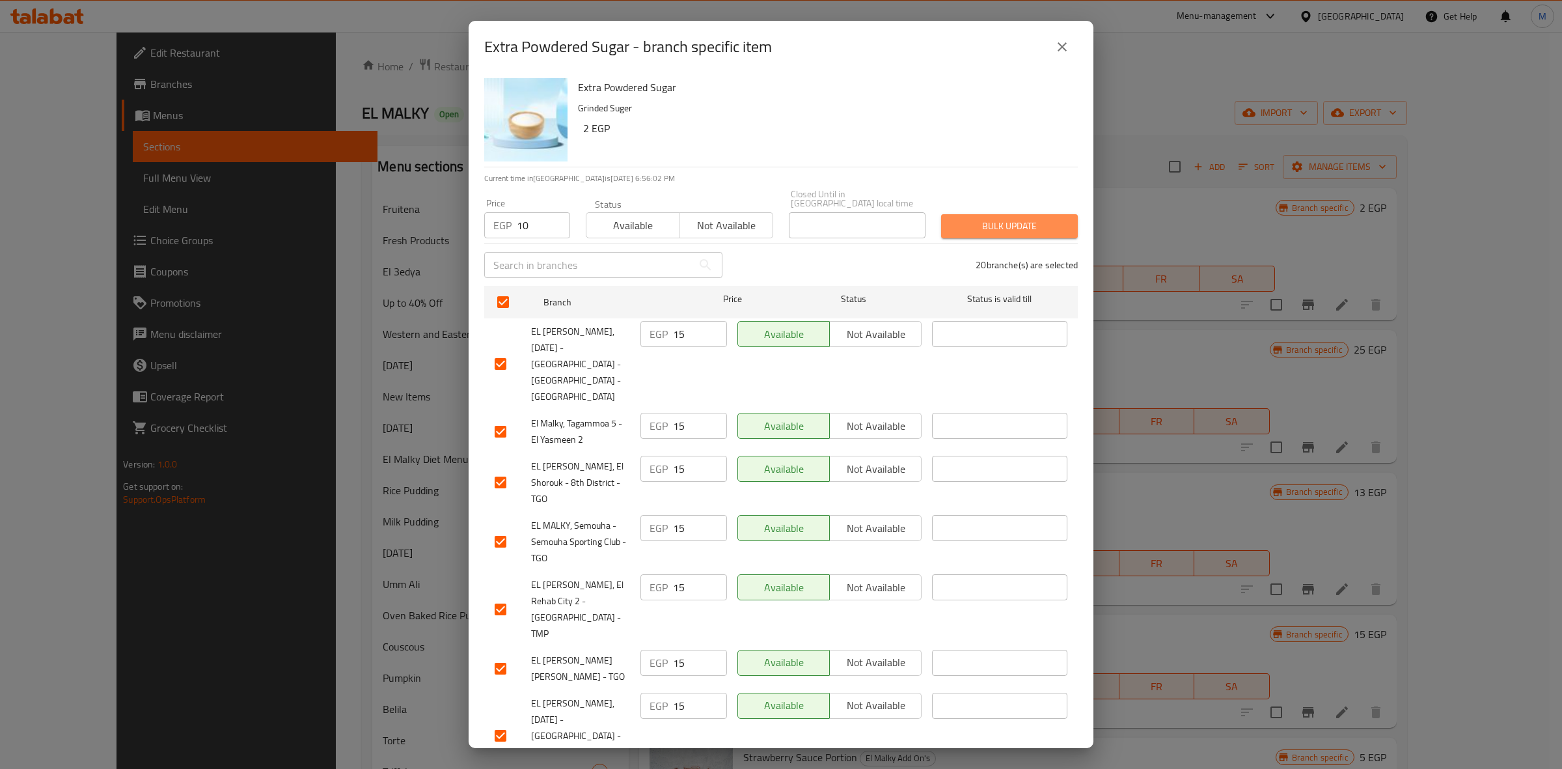
click at [1032, 223] on span "Bulk update" at bounding box center [1010, 226] width 116 height 16
